Goal: Use online tool/utility: Utilize a website feature to perform a specific function

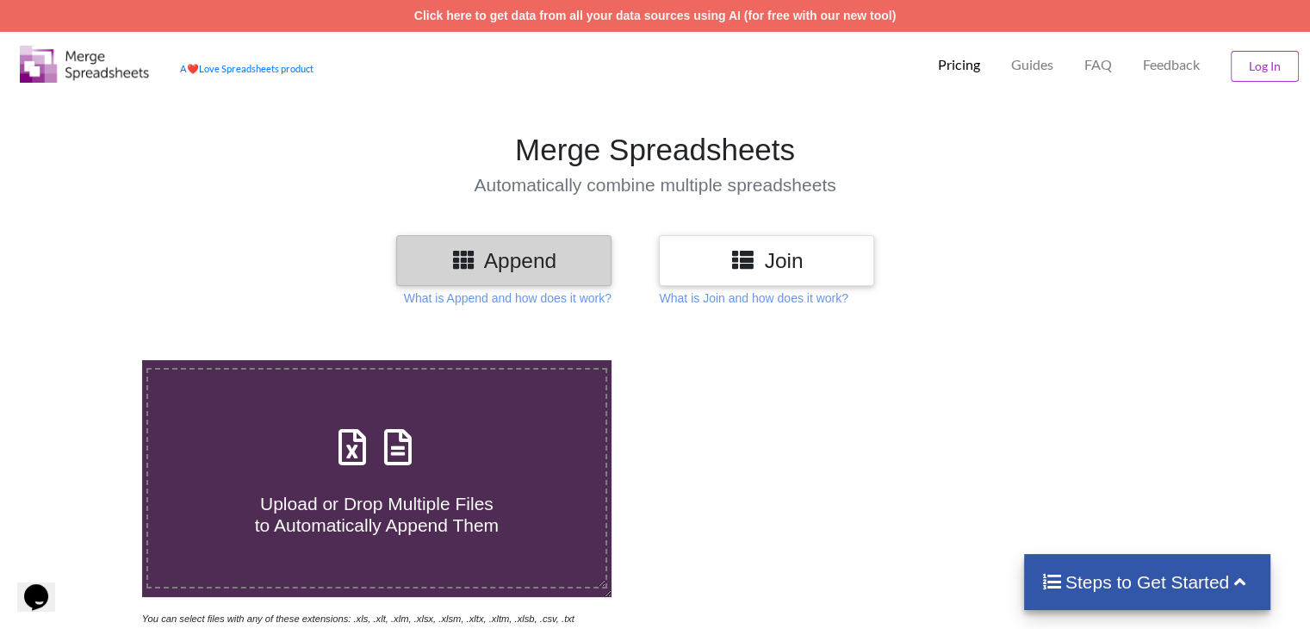
click at [743, 257] on icon at bounding box center [742, 259] width 25 height 22
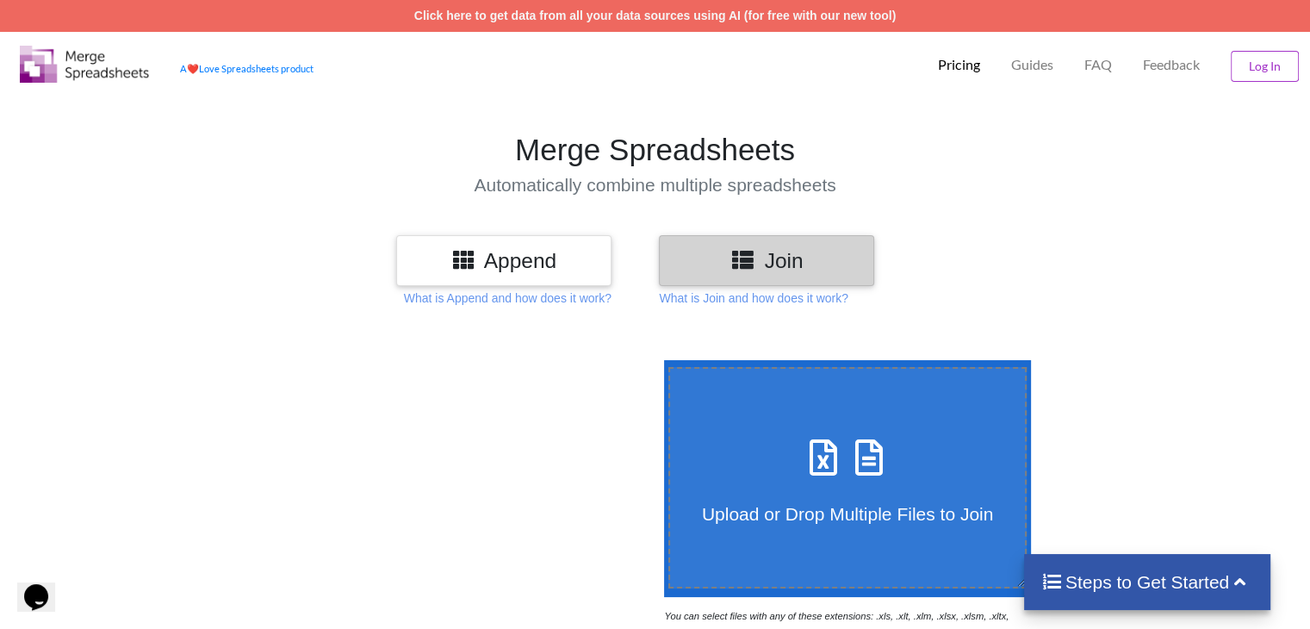
click at [793, 504] on span "Upload or Drop Multiple Files to Join" at bounding box center [847, 514] width 291 height 20
click at [660, 360] on input "Upload or Drop Multiple Files to Join" at bounding box center [660, 360] width 0 height 0
type input "C:\fakepath\1960 Catagorized QB Posted 21% intrest.xlsx"
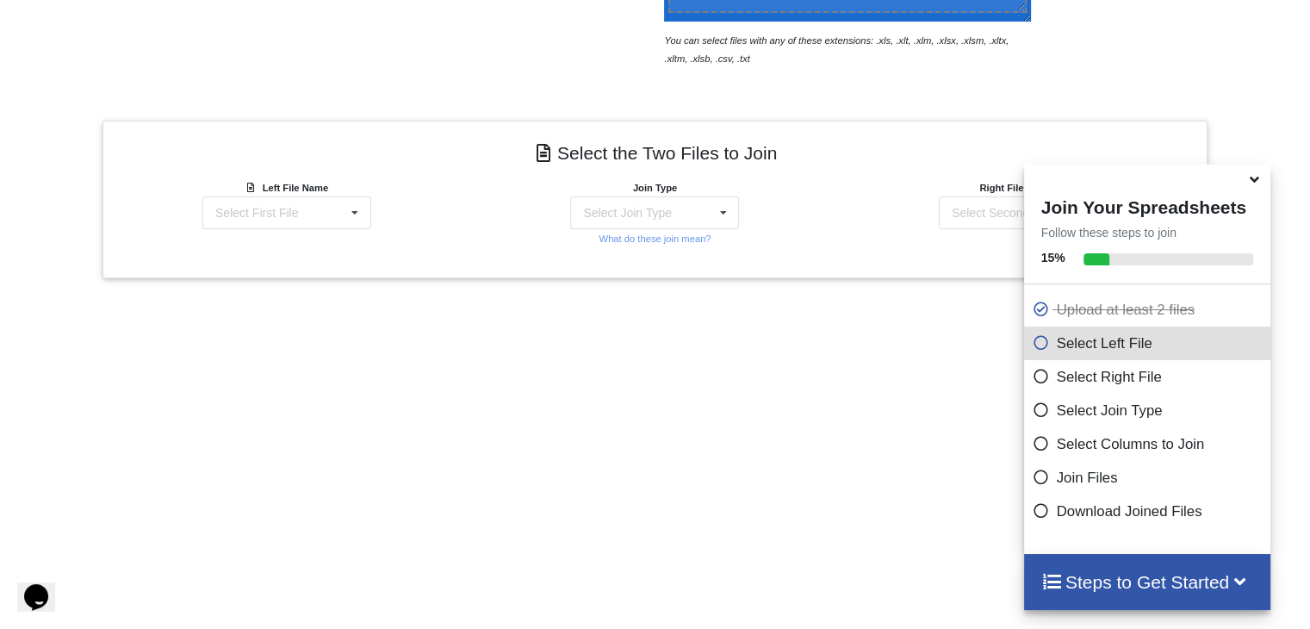
scroll to position [573, 0]
click at [350, 221] on icon at bounding box center [355, 216] width 26 height 32
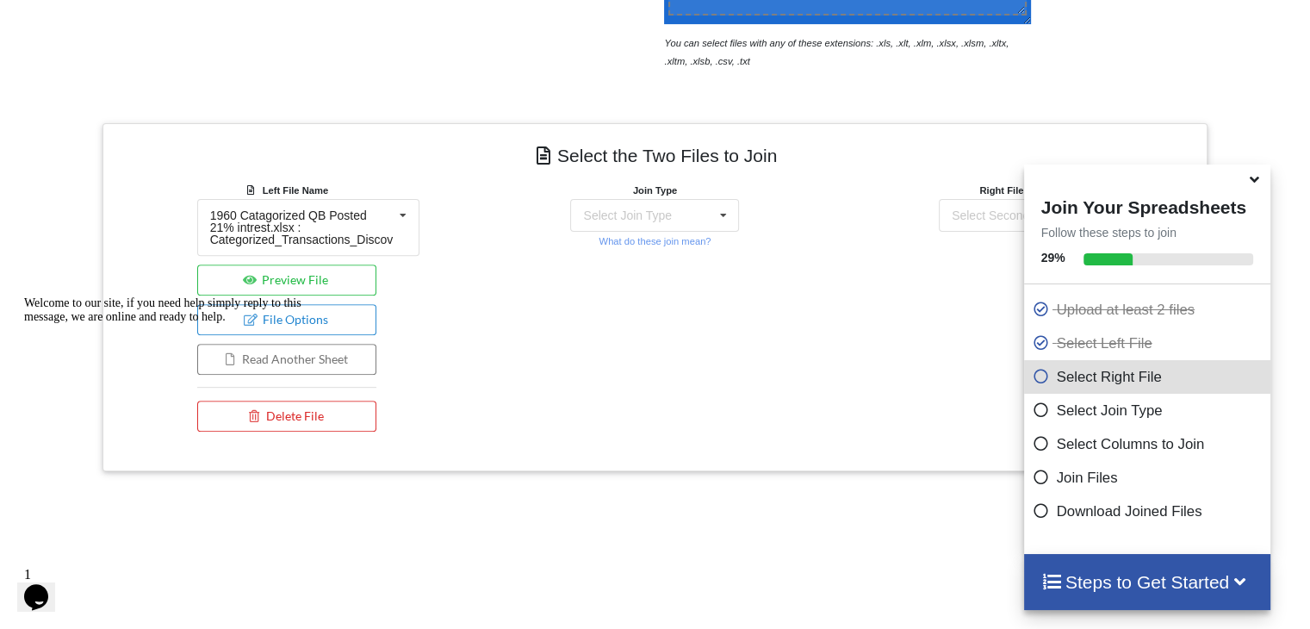
click at [486, 197] on div "Join Type Select Join Type INNER JOIN LEFT JOIN RIGHT JOIN FULL JOIN What do th…" at bounding box center [655, 310] width 369 height 259
click at [379, 209] on div "1960 Catagorized QB Posted 21% intrest.xlsx : Categorized_Transactions_Discov" at bounding box center [301, 227] width 183 height 36
click at [319, 324] on div "Welcome to our site, if you need help simply reply to this message, we are onli…" at bounding box center [179, 310] width 310 height 28
click at [390, 226] on icon at bounding box center [403, 216] width 26 height 32
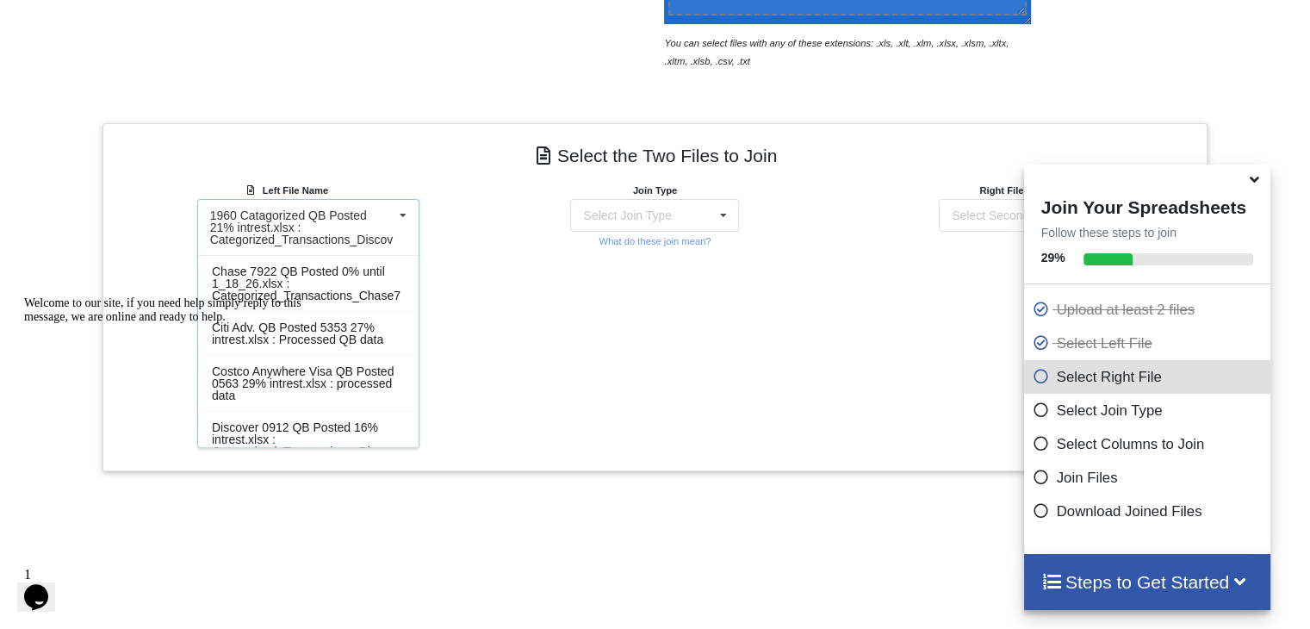
scroll to position [297, 0]
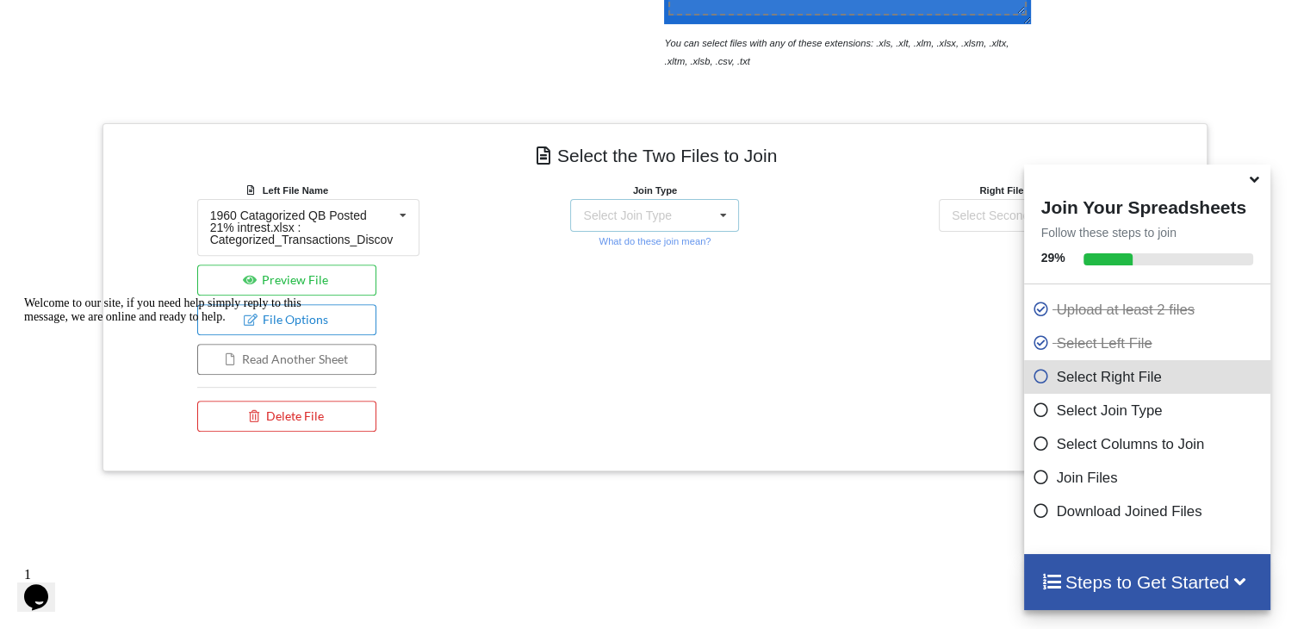
click at [703, 214] on div "Select Join Type INNER JOIN LEFT JOIN RIGHT JOIN FULL JOIN" at bounding box center [654, 215] width 169 height 33
click at [789, 284] on div "Join Type INNER JOIN INNER JOIN LEFT JOIN RIGHT JOIN FULL JOIN What do these jo…" at bounding box center [655, 310] width 369 height 259
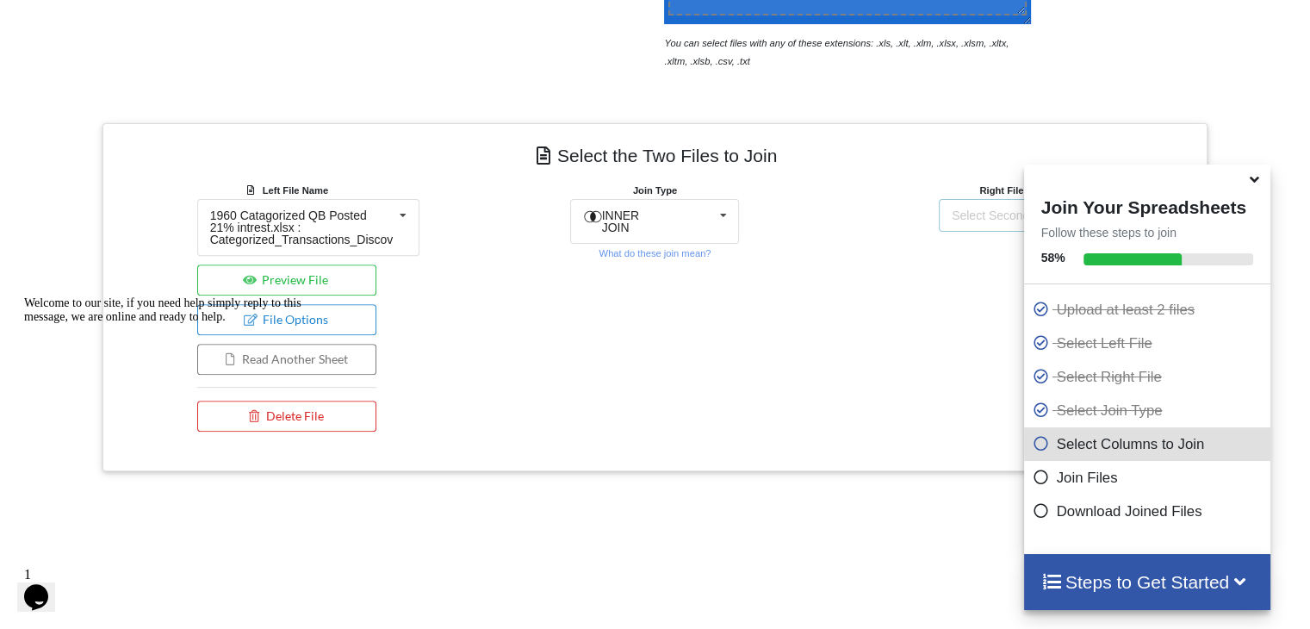
click at [963, 215] on div "Select Second File" at bounding box center [1001, 215] width 101 height 12
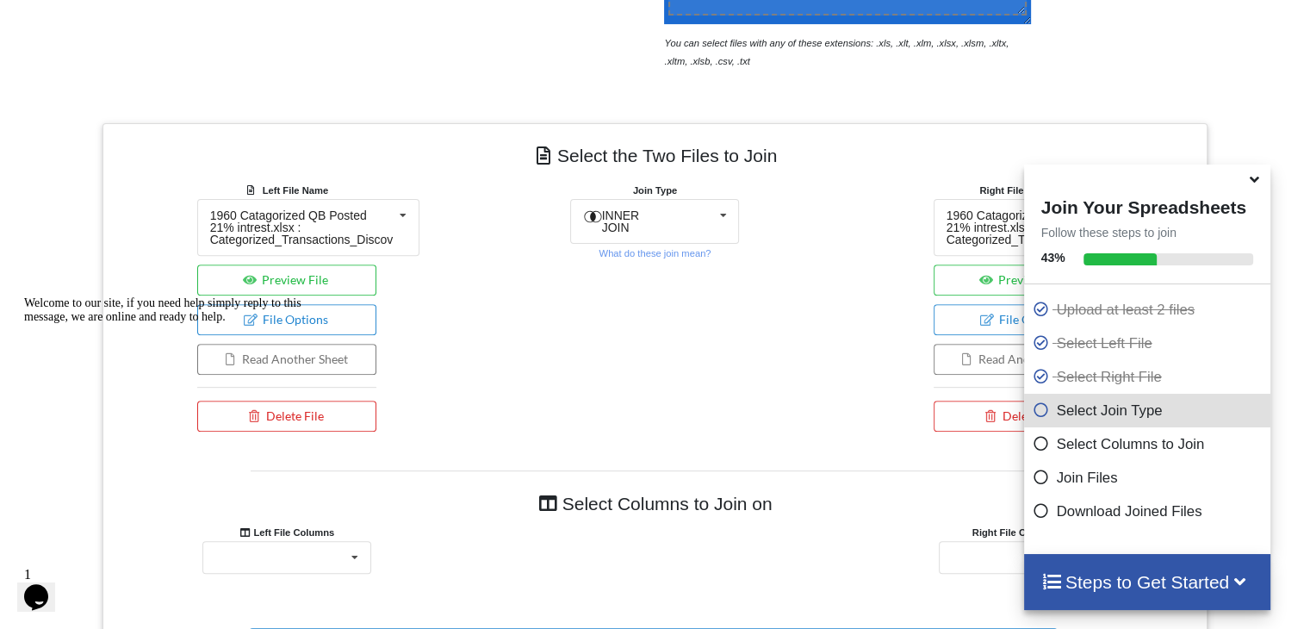
click at [806, 269] on div "Join Type INNER JOIN INNER JOIN LEFT JOIN RIGHT JOIN FULL JOIN What do these jo…" at bounding box center [655, 310] width 369 height 259
click at [1252, 184] on icon at bounding box center [1254, 176] width 18 height 15
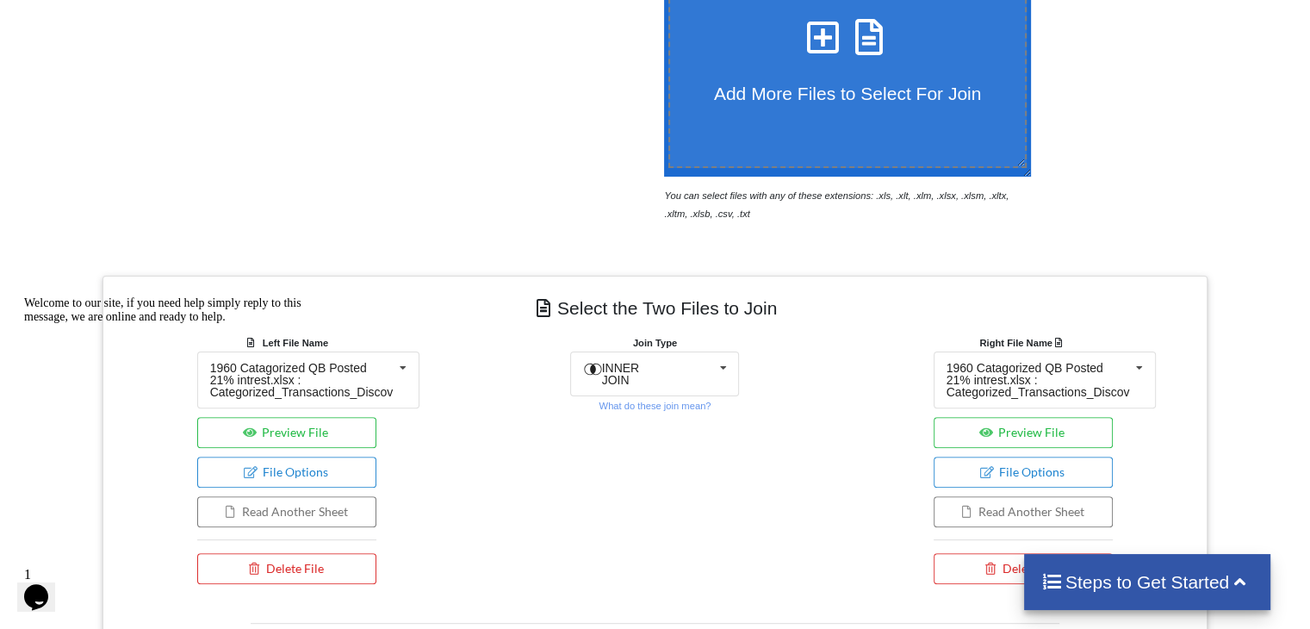
scroll to position [418, 0]
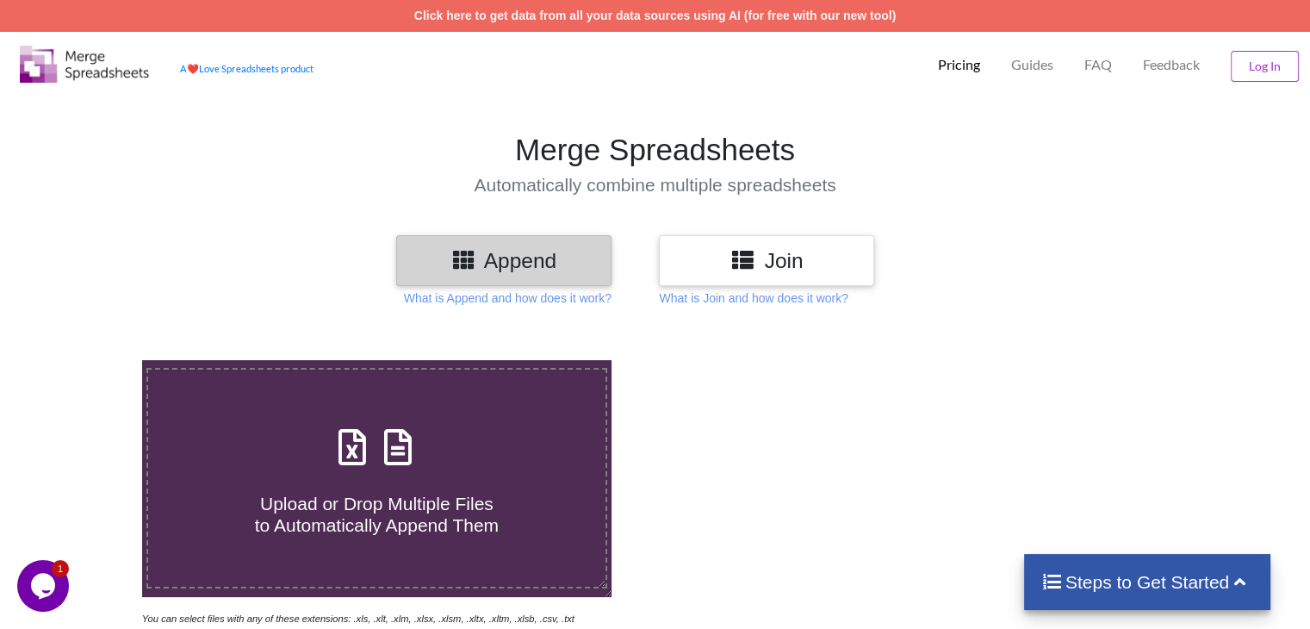
click at [765, 248] on h3 "Join" at bounding box center [766, 260] width 189 height 25
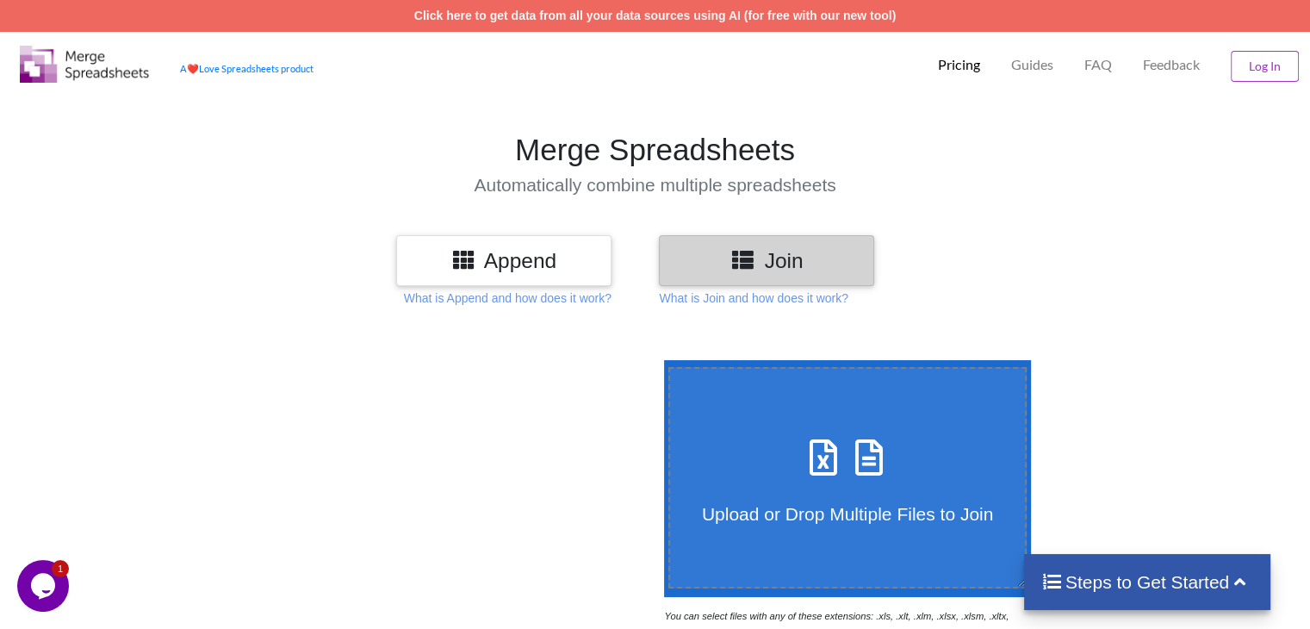
click at [499, 260] on h3 "Append" at bounding box center [503, 260] width 189 height 25
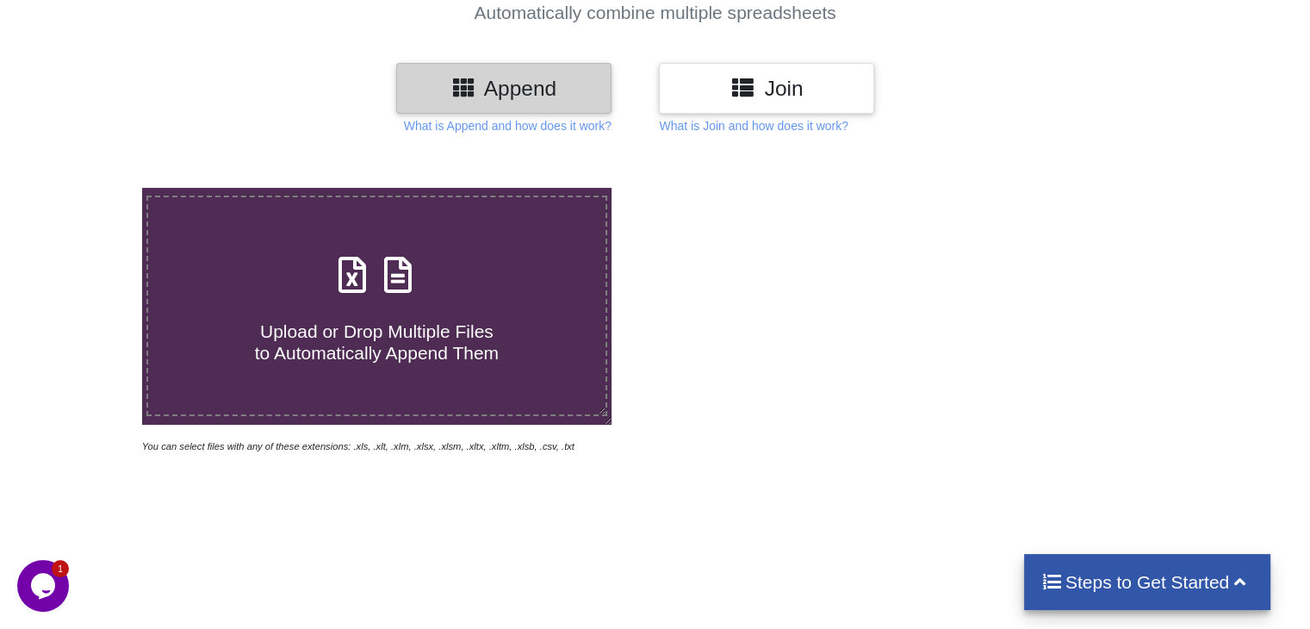
scroll to position [47, 0]
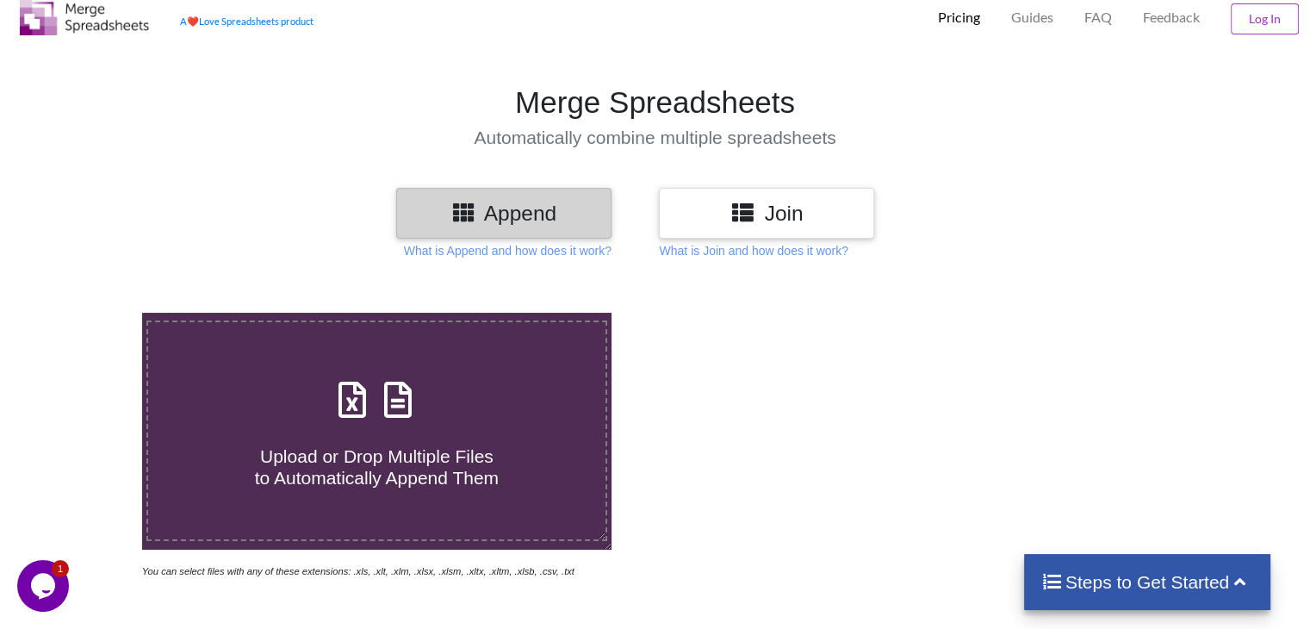
click at [703, 221] on h3 "Join" at bounding box center [766, 213] width 189 height 25
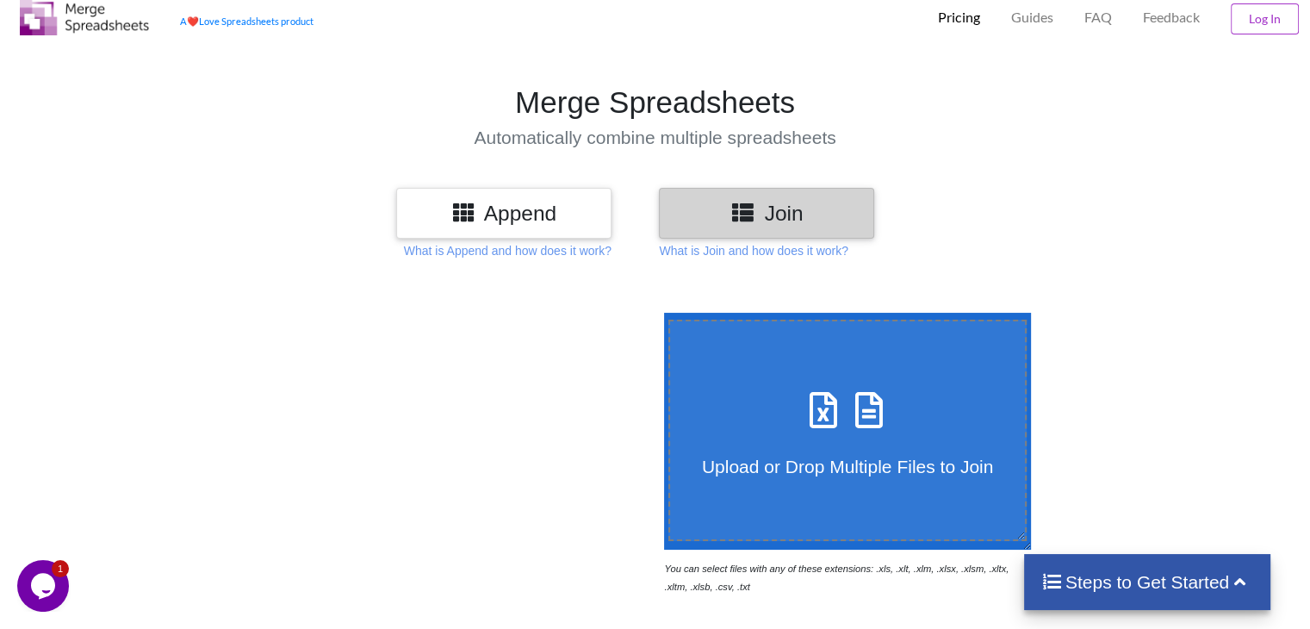
click at [763, 400] on div "Upload or Drop Multiple Files to Join" at bounding box center [848, 430] width 356 height 94
click at [660, 313] on input "Upload or Drop Multiple Files to Join" at bounding box center [660, 313] width 0 height 0
type input "C:\fakepath\1960 Catagorized QB Posted 21% intrest.xlsx"
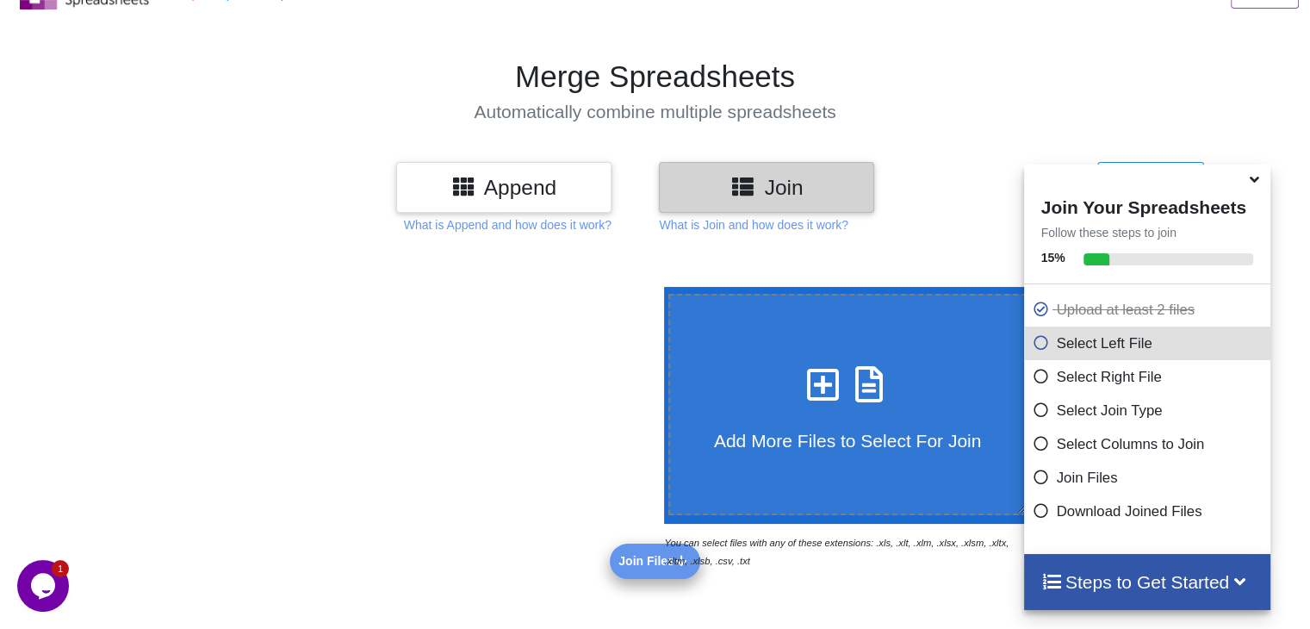
scroll to position [0, 0]
